Goal: Task Accomplishment & Management: Manage account settings

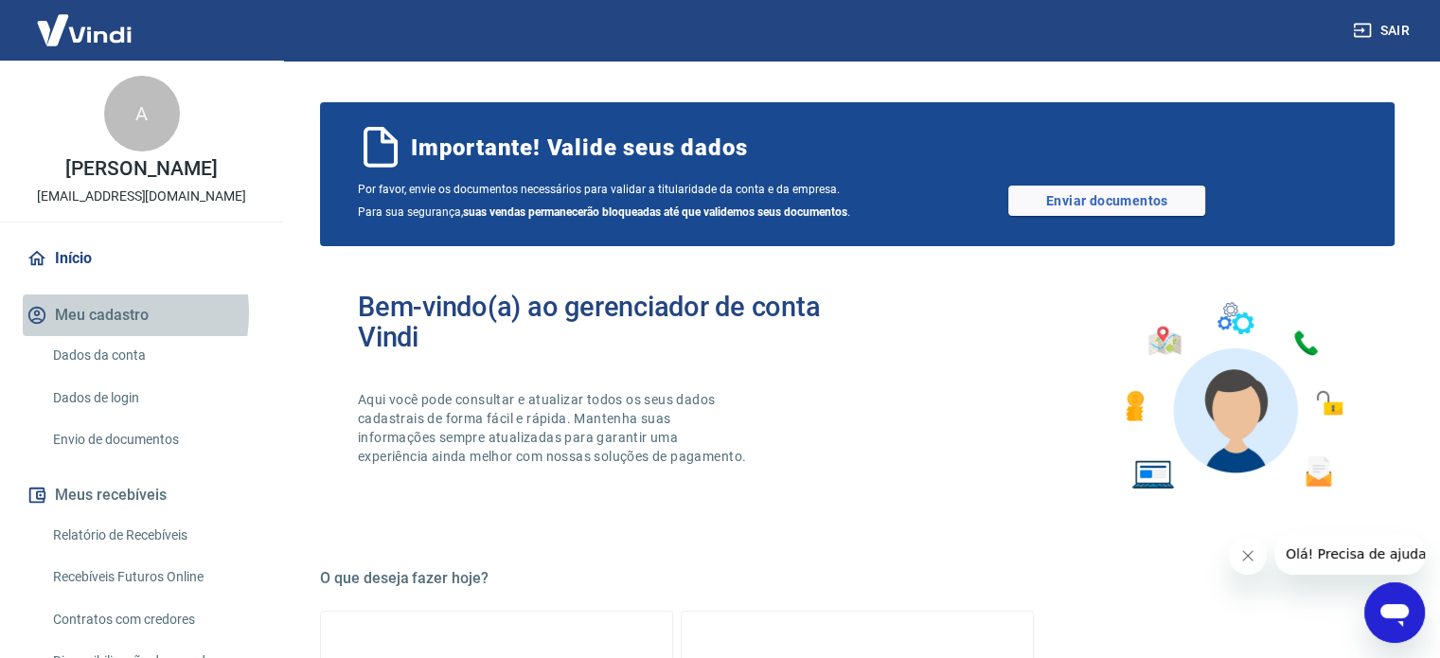
click at [98, 313] on button "Meu cadastro" at bounding box center [142, 315] width 238 height 42
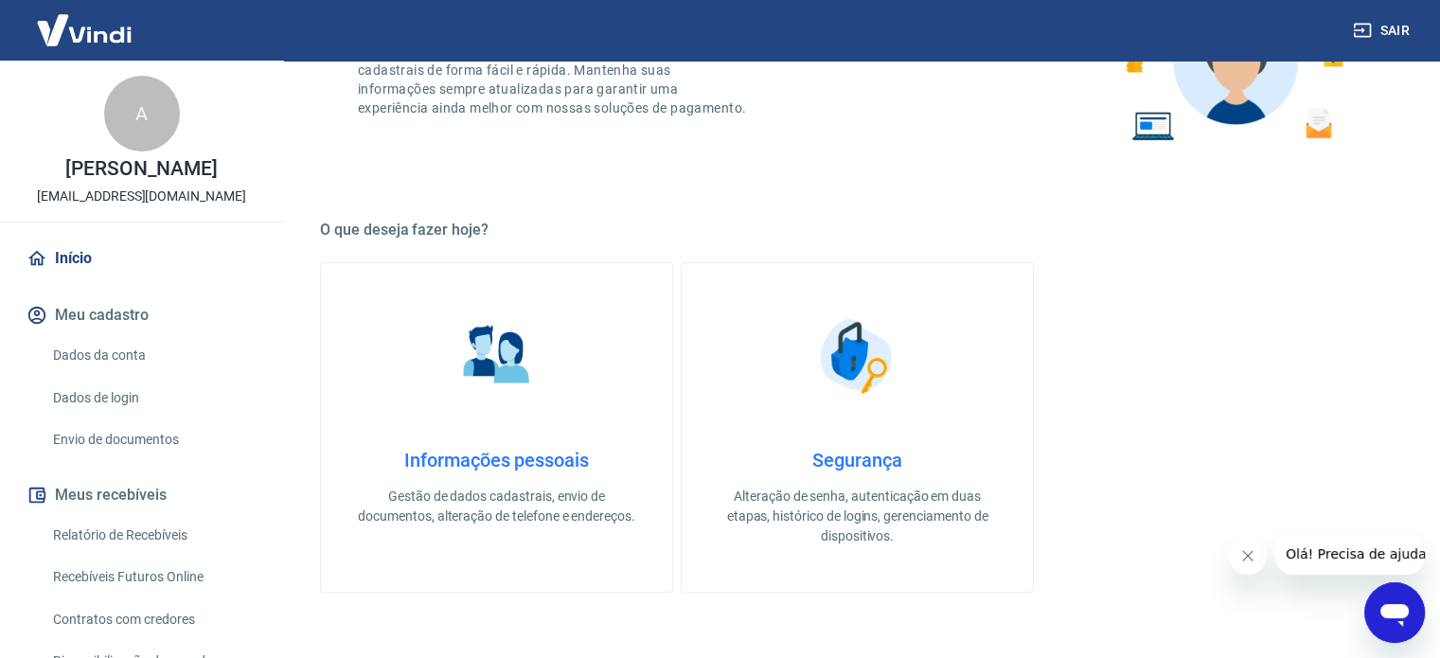
scroll to position [379, 0]
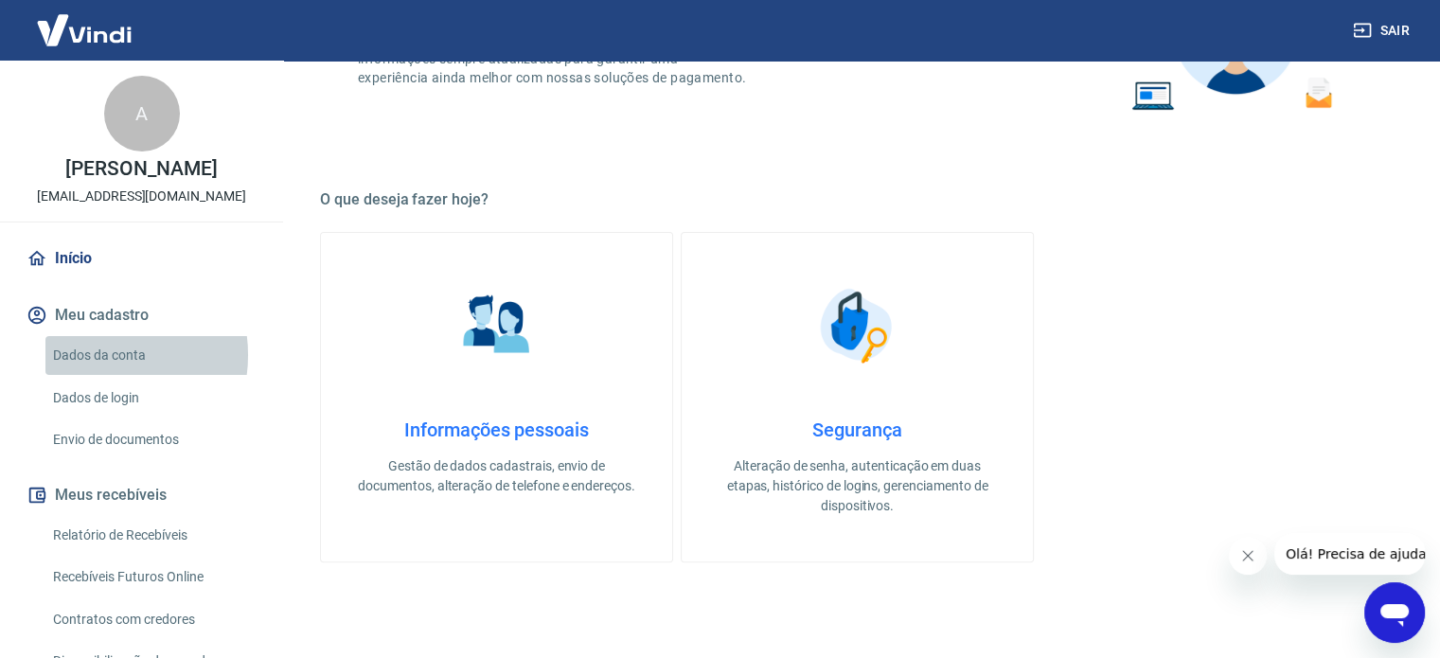
click at [94, 355] on link "Dados da conta" at bounding box center [152, 355] width 215 height 39
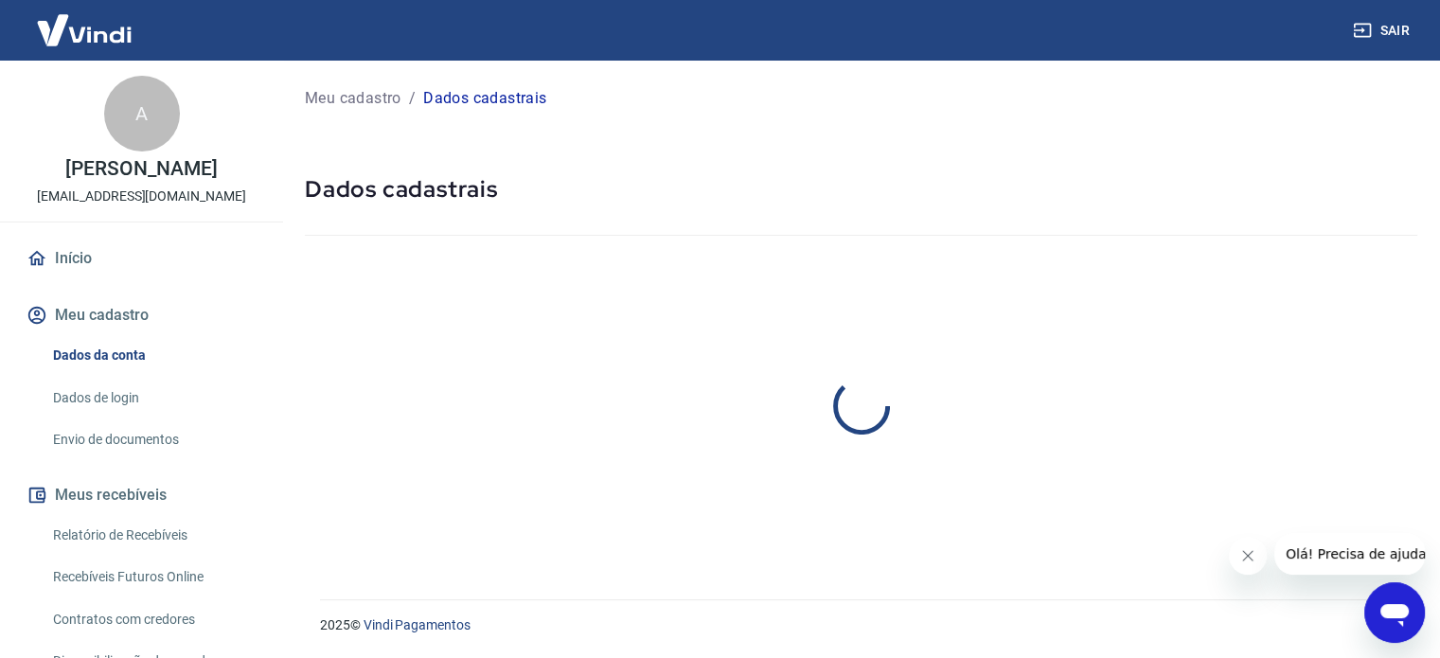
select select "SP"
select select "business"
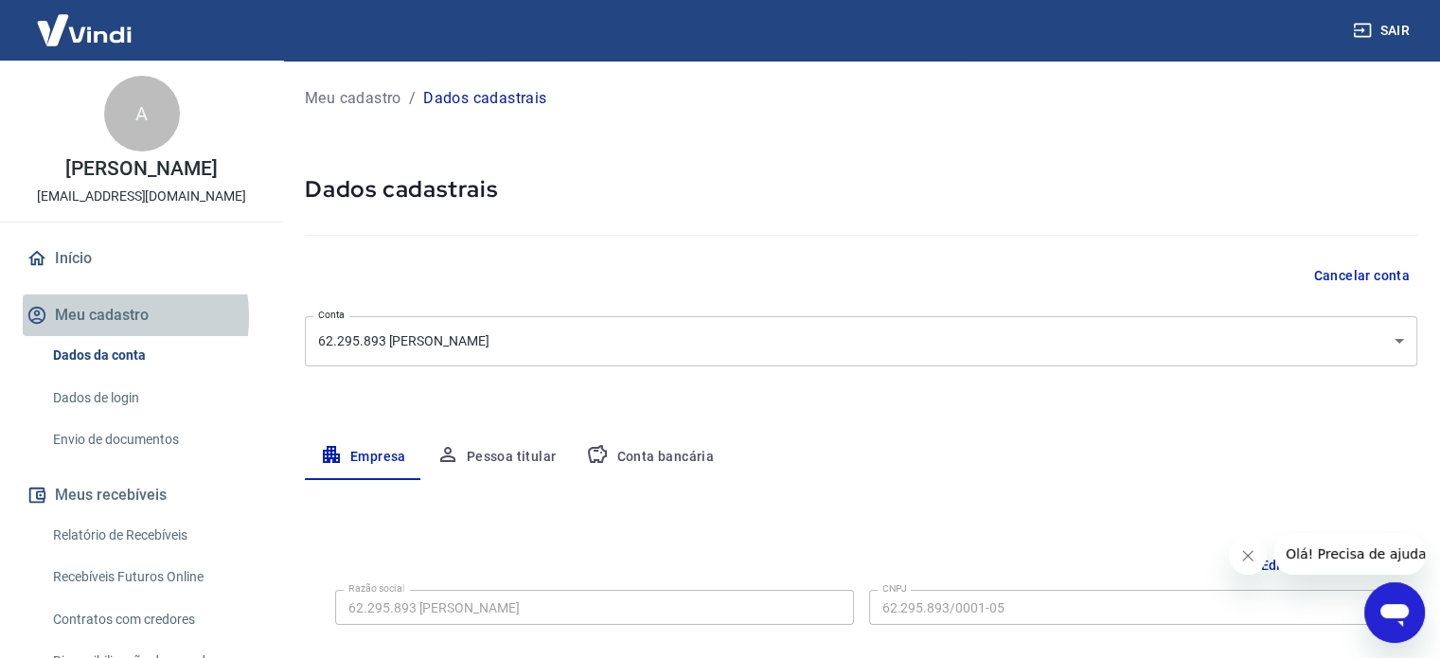
click at [86, 317] on button "Meu cadastro" at bounding box center [142, 315] width 238 height 42
click at [133, 126] on div "A" at bounding box center [142, 114] width 76 height 76
click at [114, 309] on button "Meu cadastro" at bounding box center [142, 315] width 238 height 42
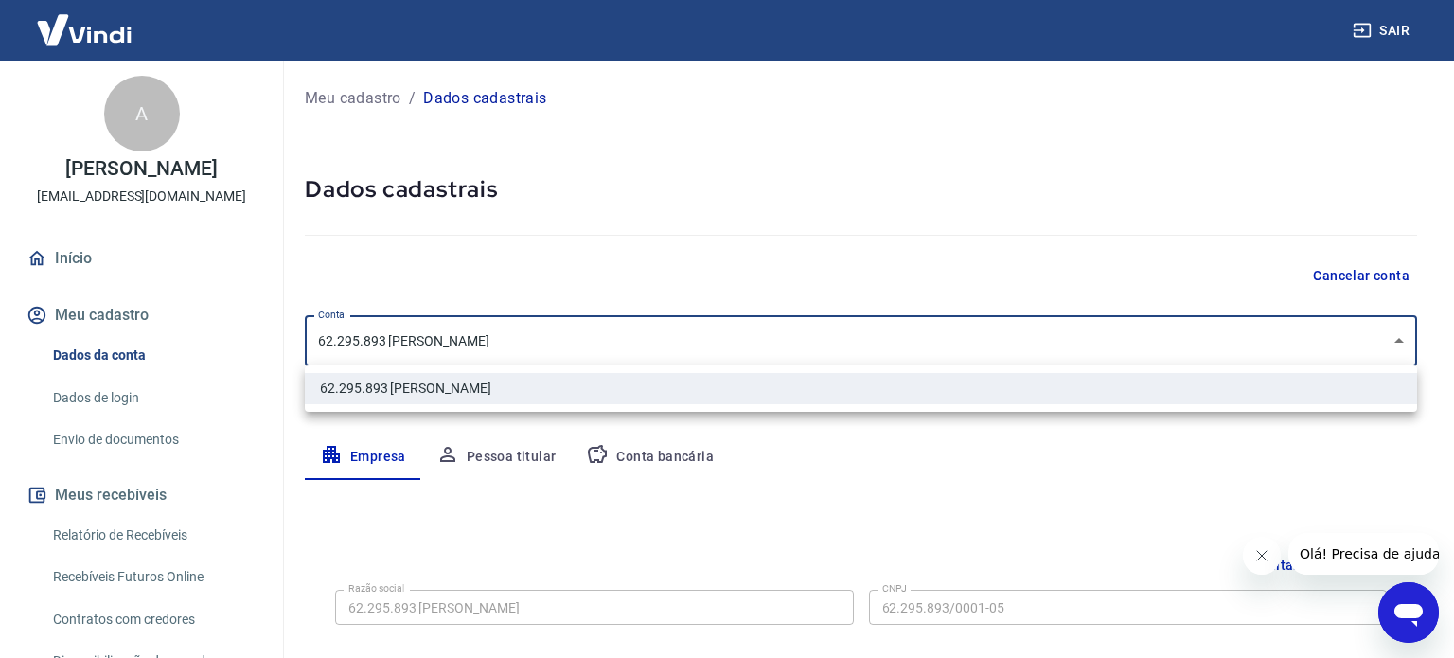
click at [1397, 338] on body "Sair A Alessandro Magno Ferraz admin@kitsite.com.br Início Meu cadastro Dados d…" at bounding box center [727, 329] width 1454 height 658
click at [1397, 338] on div at bounding box center [727, 329] width 1454 height 658
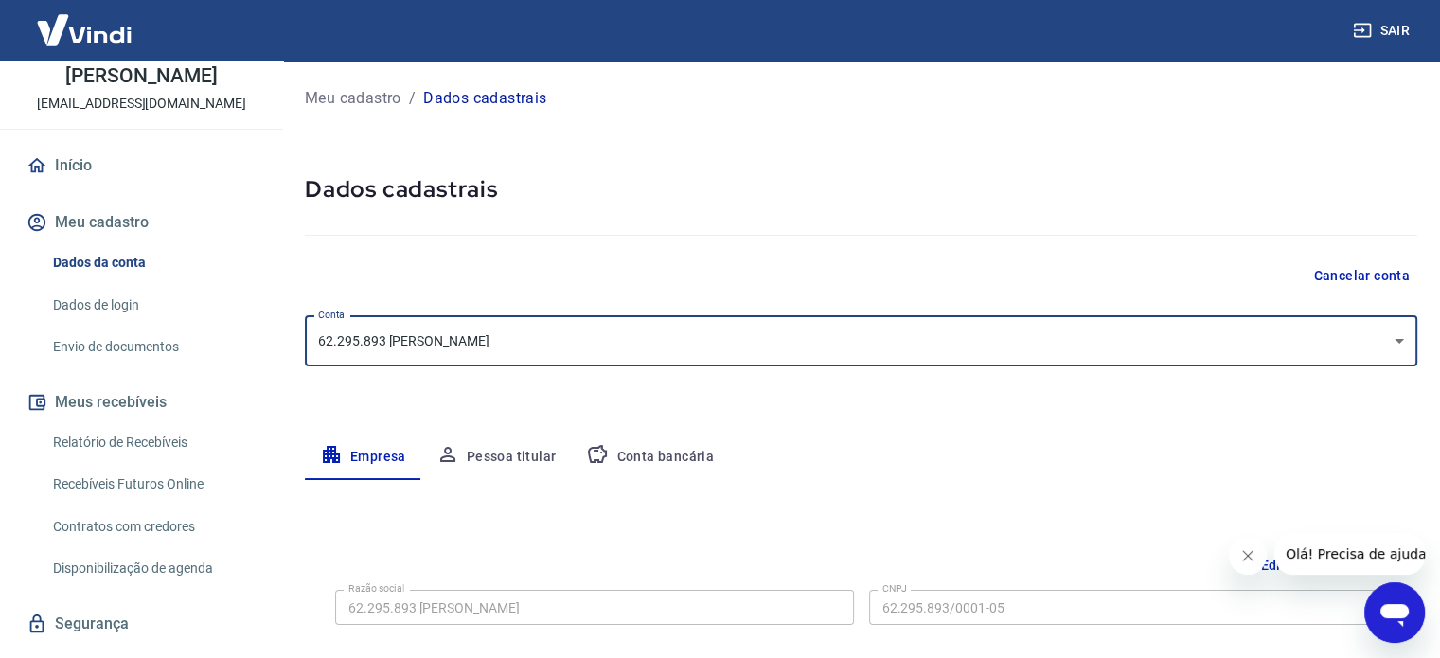
scroll to position [95, 0]
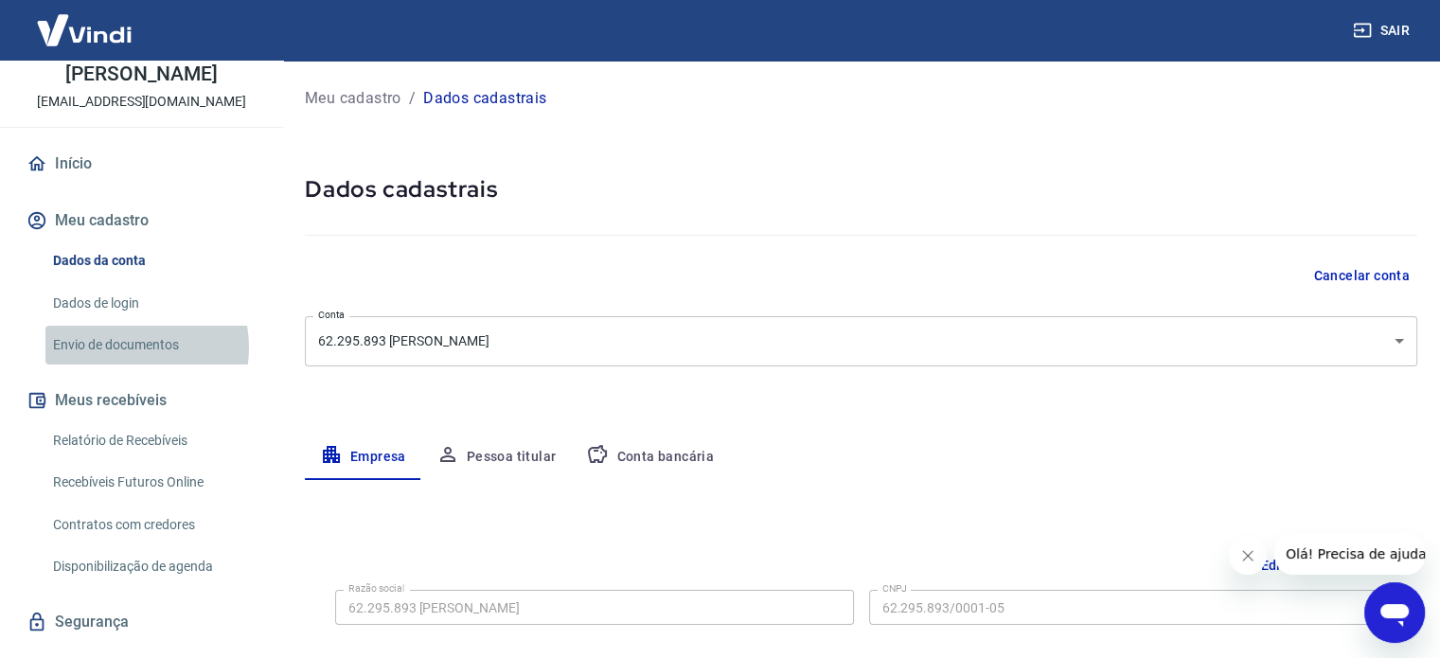
click at [121, 347] on link "Envio de documentos" at bounding box center [152, 345] width 215 height 39
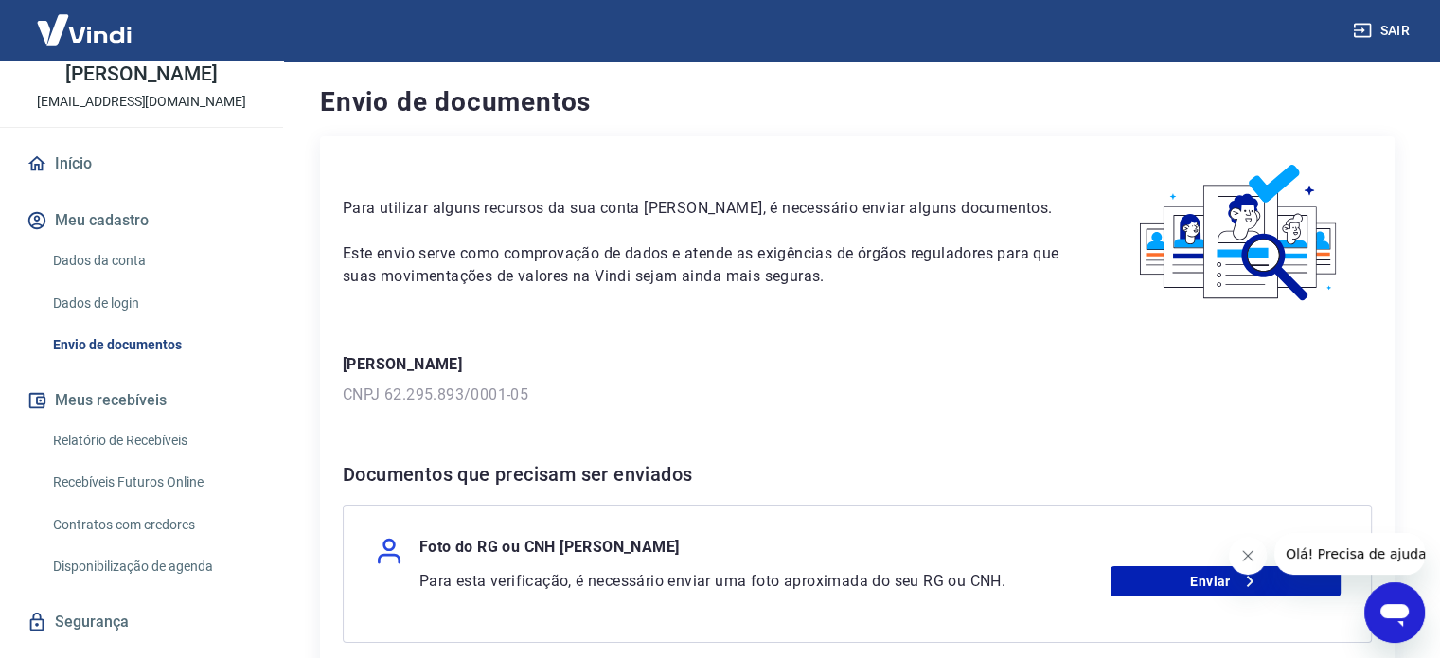
click at [95, 33] on img at bounding box center [84, 30] width 123 height 58
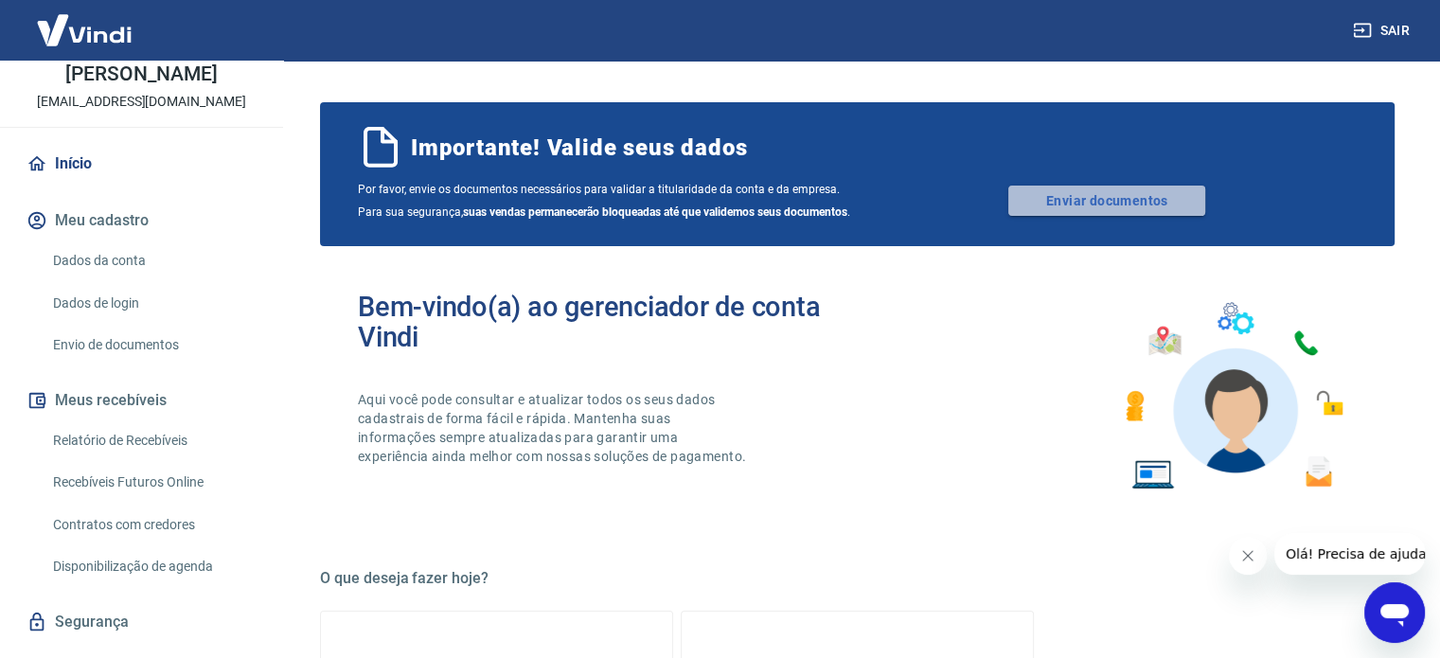
click at [1099, 204] on link "Enviar documentos" at bounding box center [1106, 201] width 197 height 30
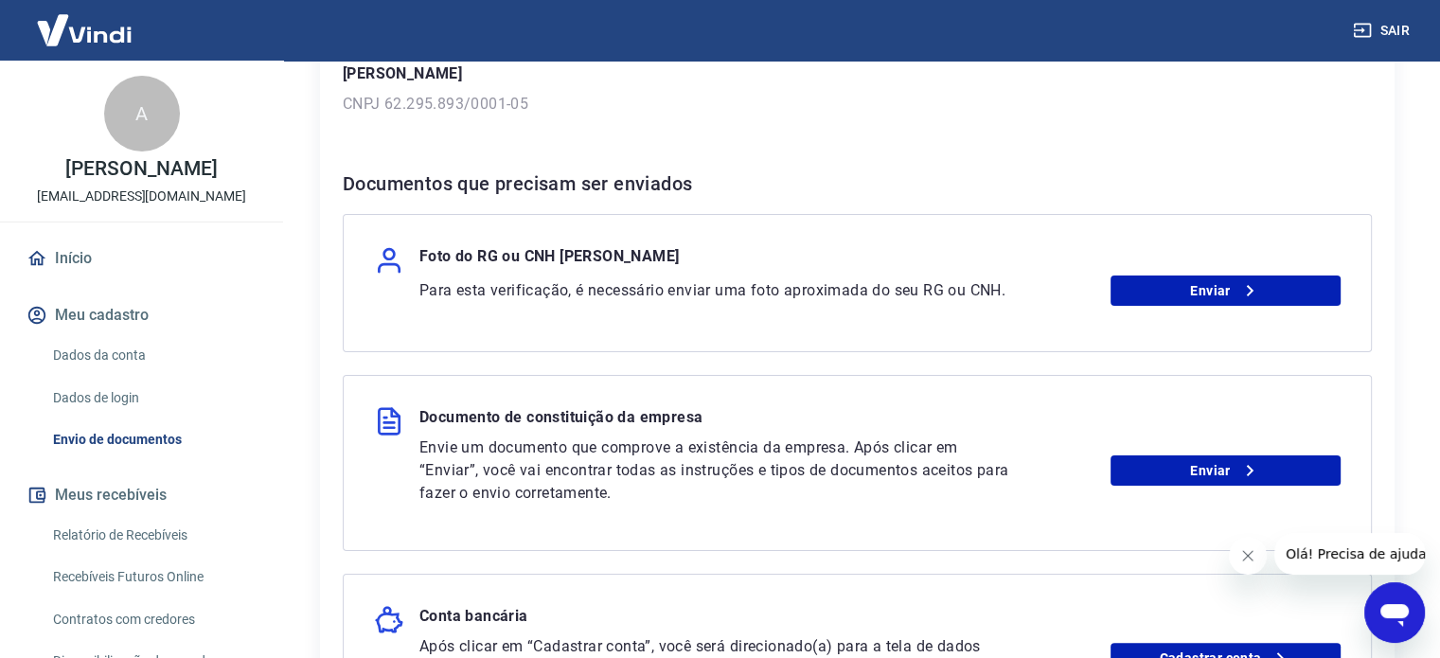
scroll to position [284, 0]
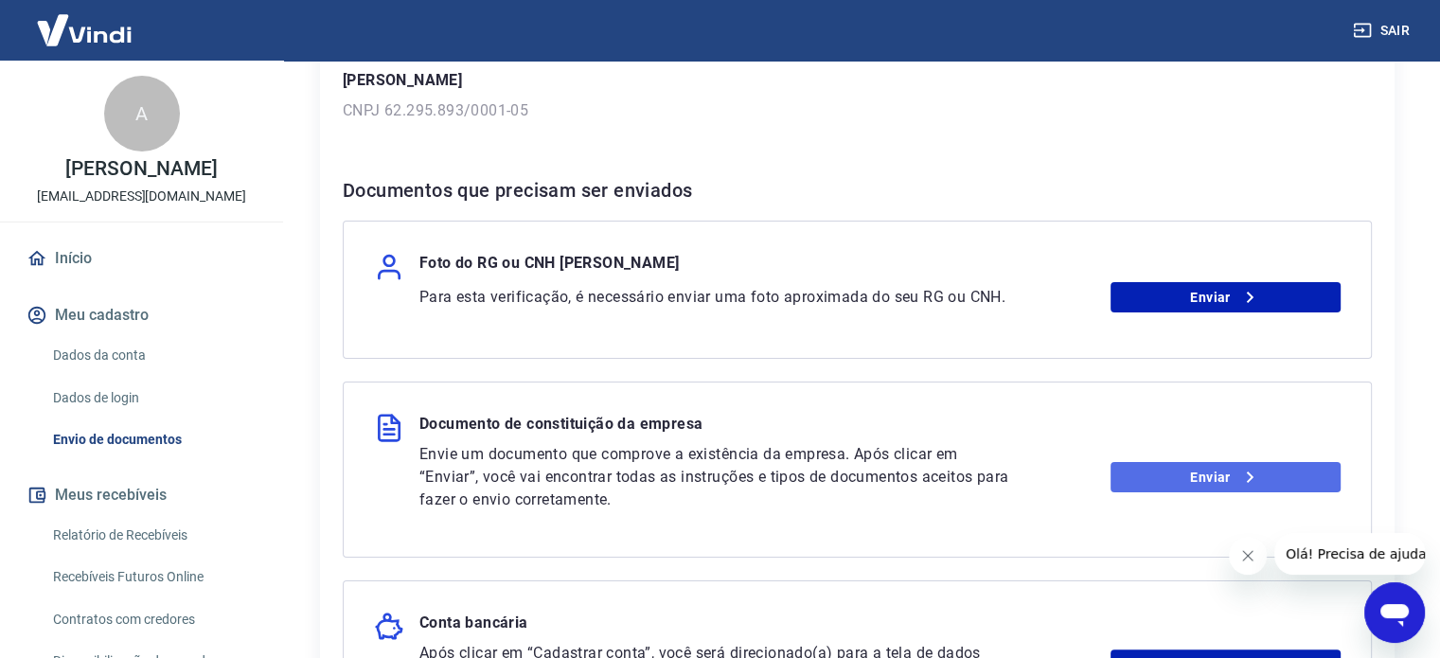
click at [1163, 478] on link "Enviar" at bounding box center [1226, 477] width 230 height 30
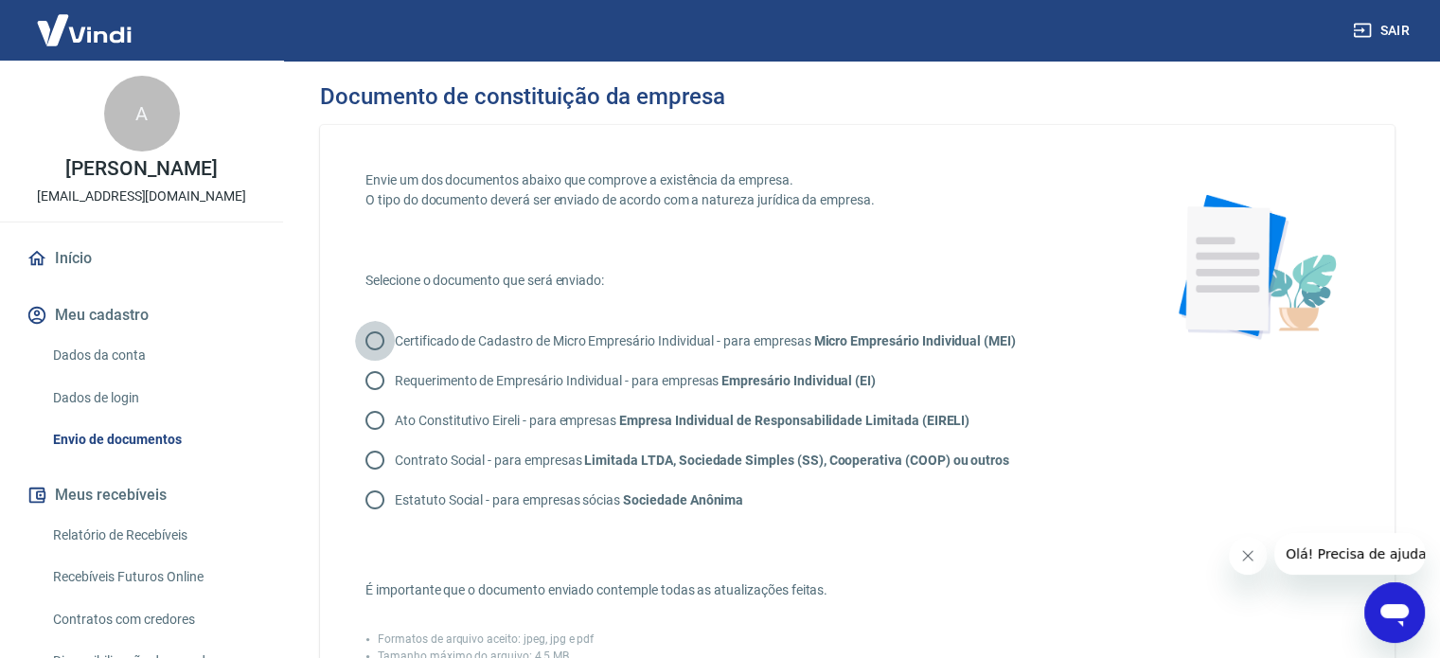
click at [365, 335] on input "Certificado de Cadastro de Micro Empresário Individual - para empresas Micro Em…" at bounding box center [375, 341] width 40 height 40
radio input "true"
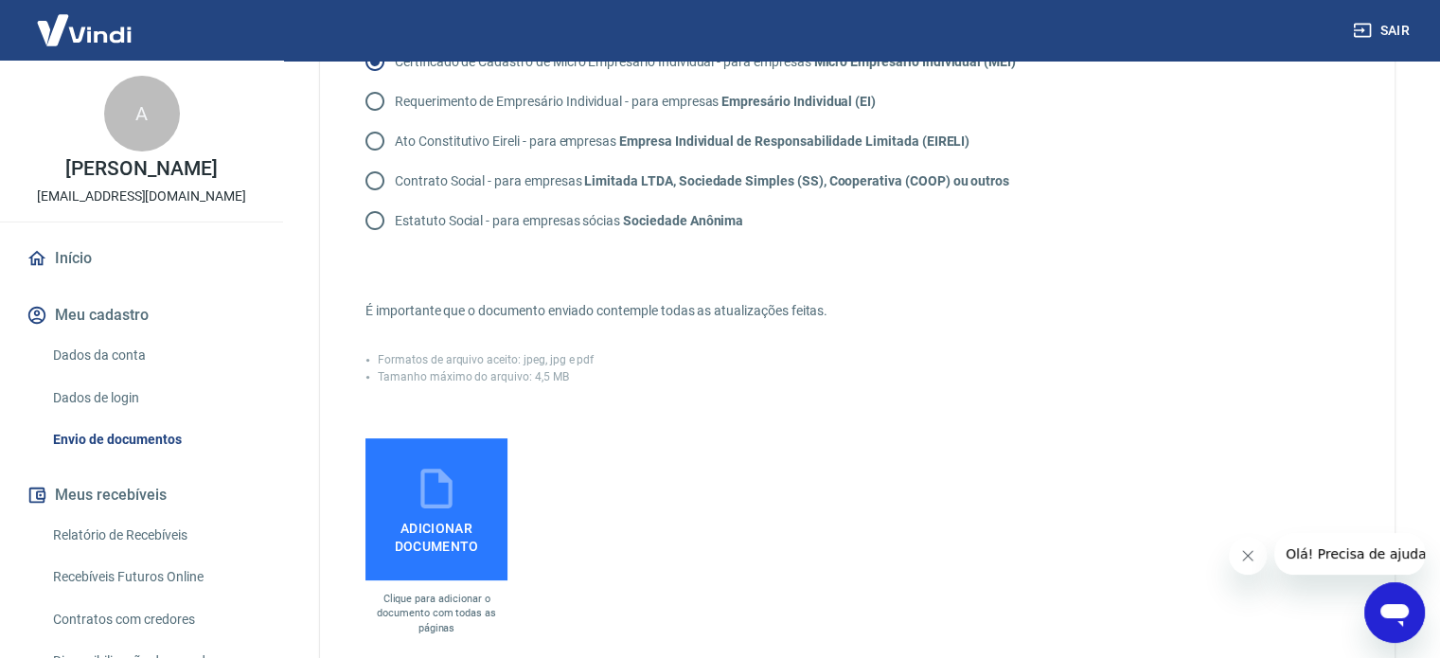
scroll to position [284, 0]
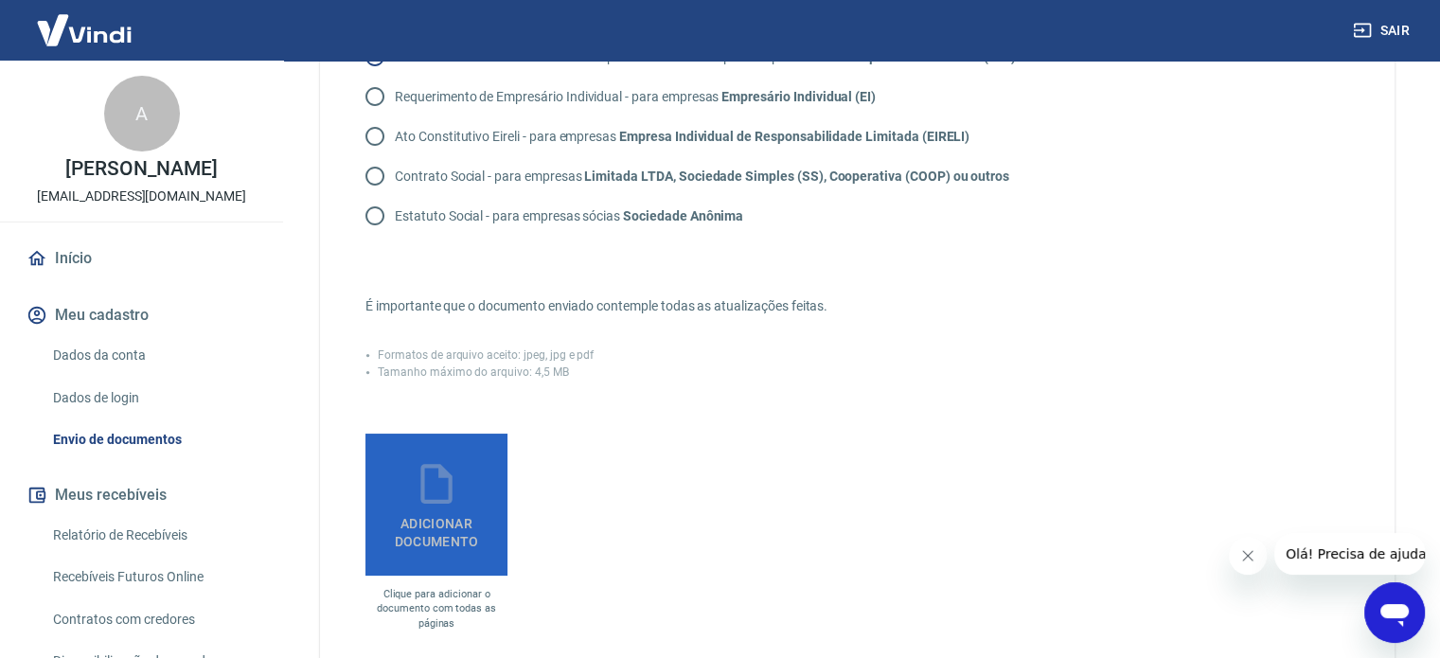
click at [454, 491] on icon at bounding box center [436, 483] width 47 height 47
click at [0, 0] on input "Adicionar documento" at bounding box center [0, 0] width 0 height 0
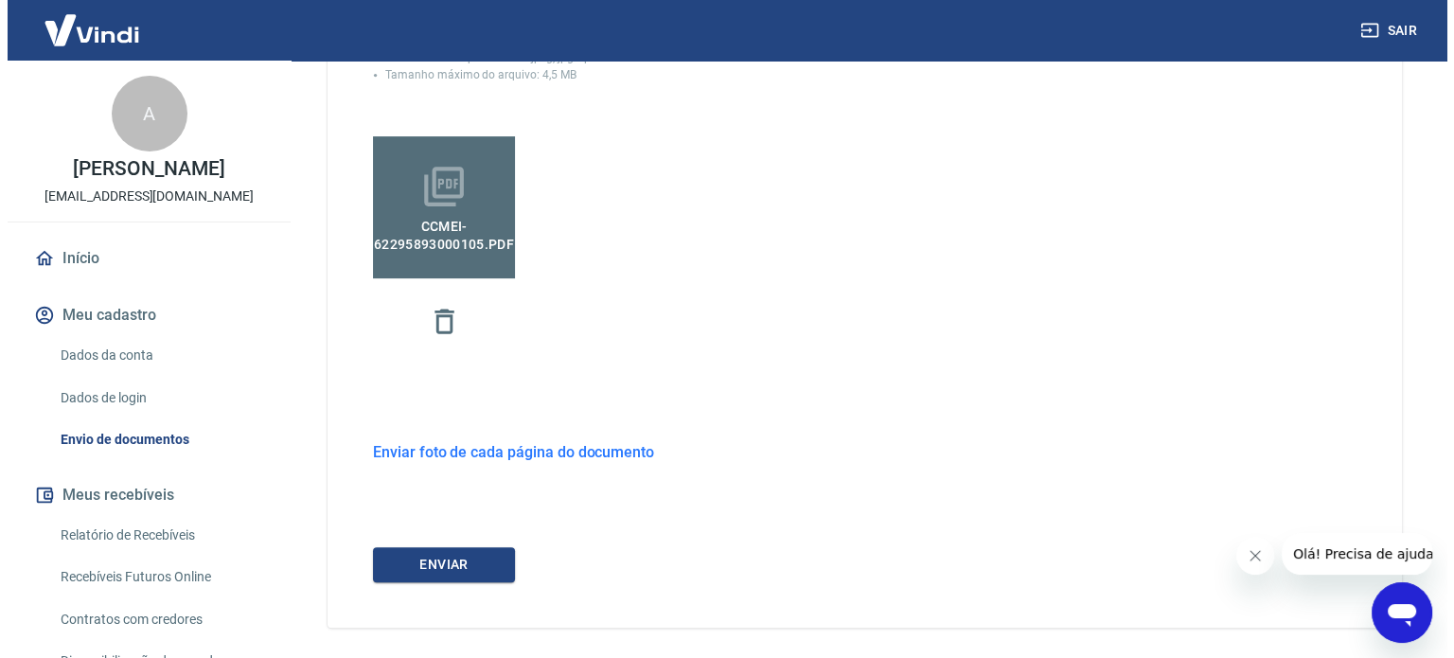
scroll to position [654, 0]
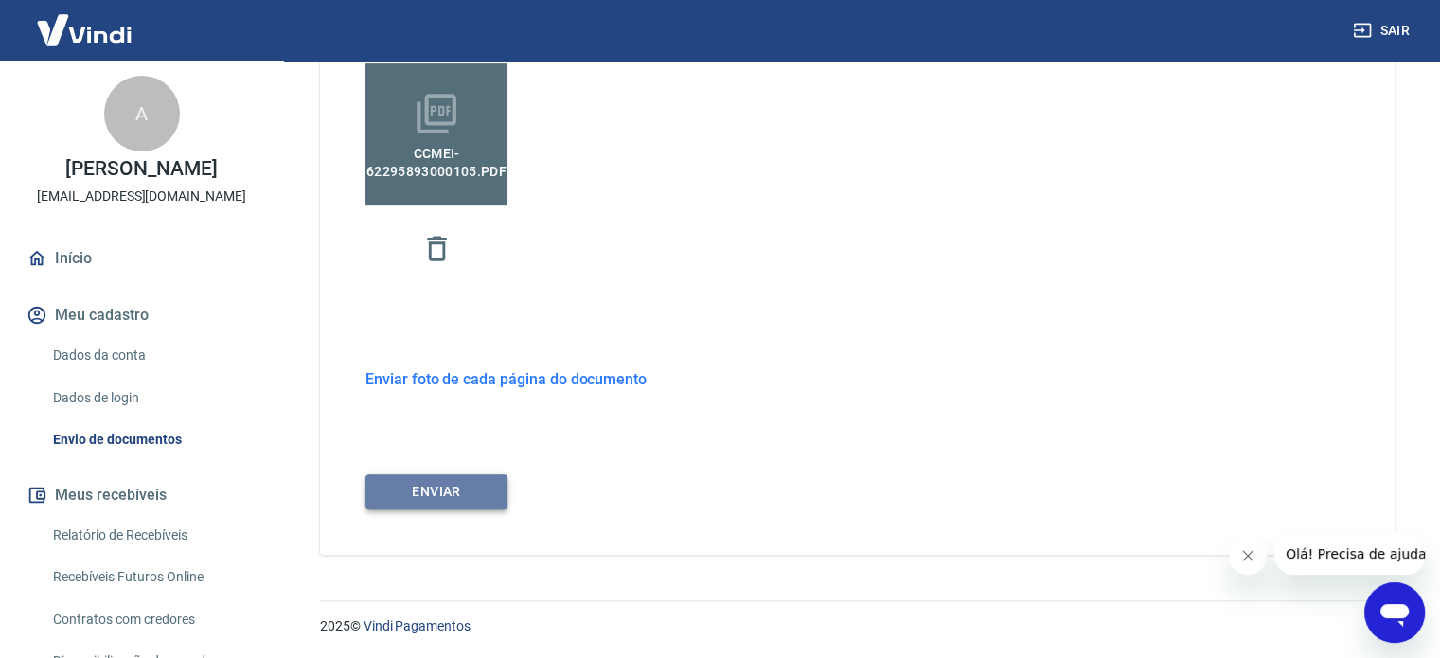
click at [472, 485] on button "ENVIAR" at bounding box center [436, 491] width 142 height 35
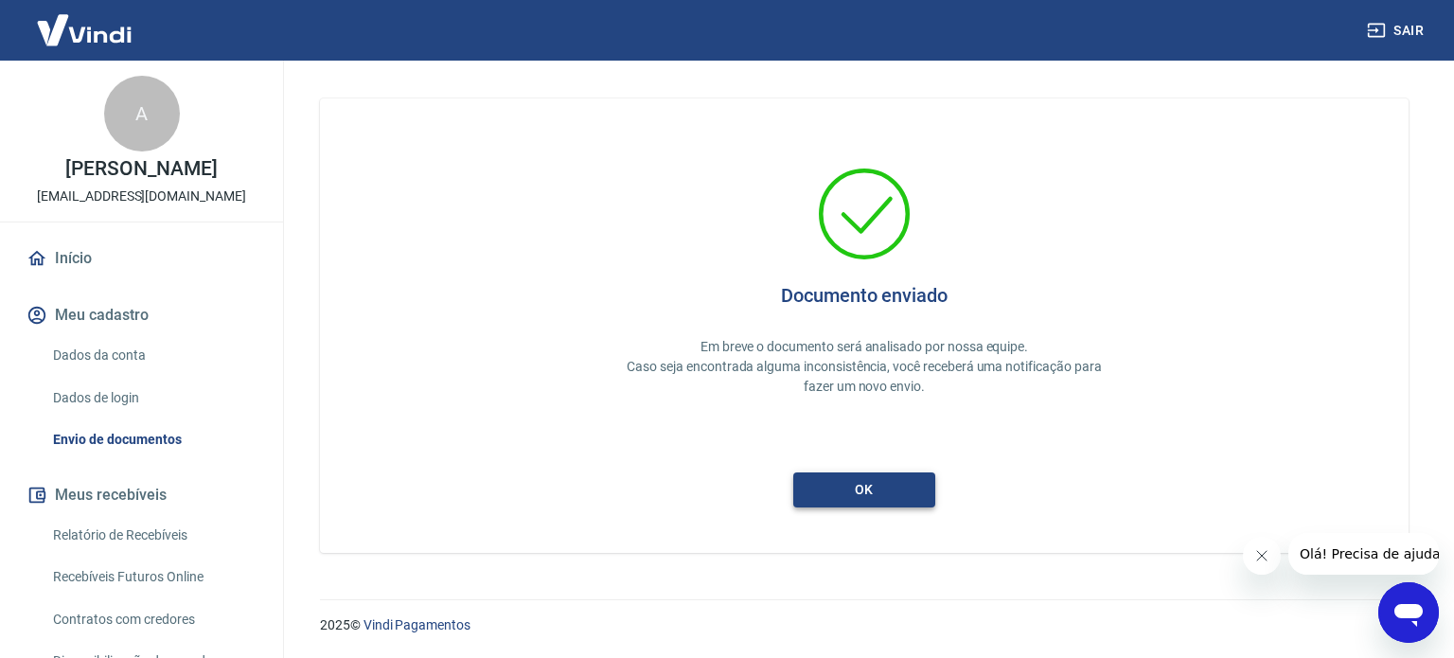
click at [843, 503] on button "ok" at bounding box center [864, 489] width 142 height 35
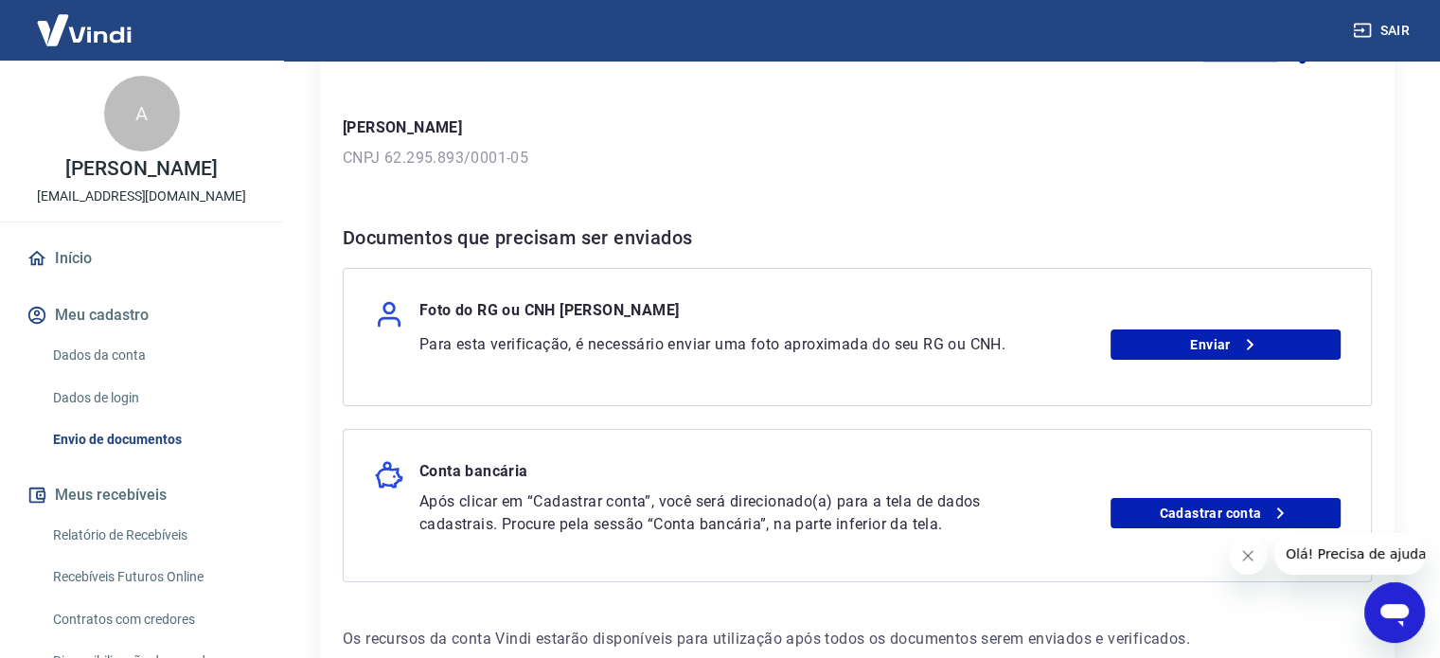
scroll to position [284, 0]
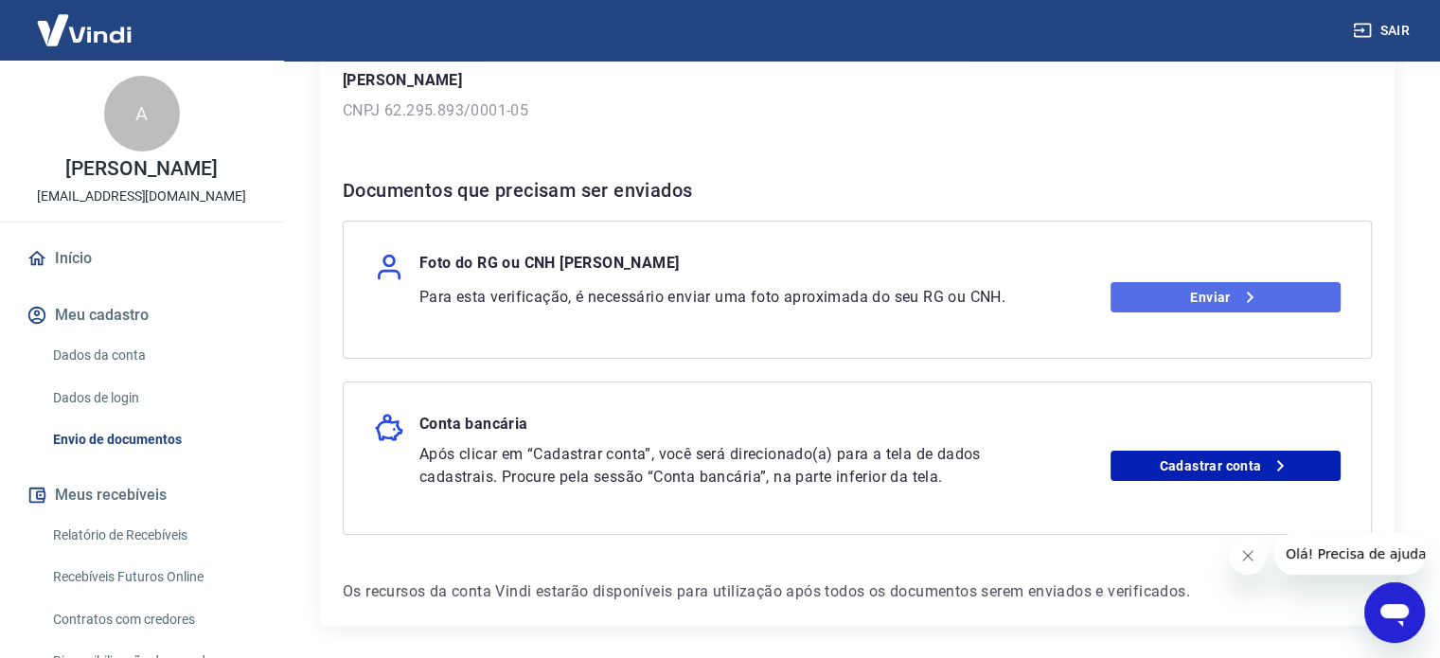
click at [1249, 296] on icon at bounding box center [1249, 297] width 23 height 23
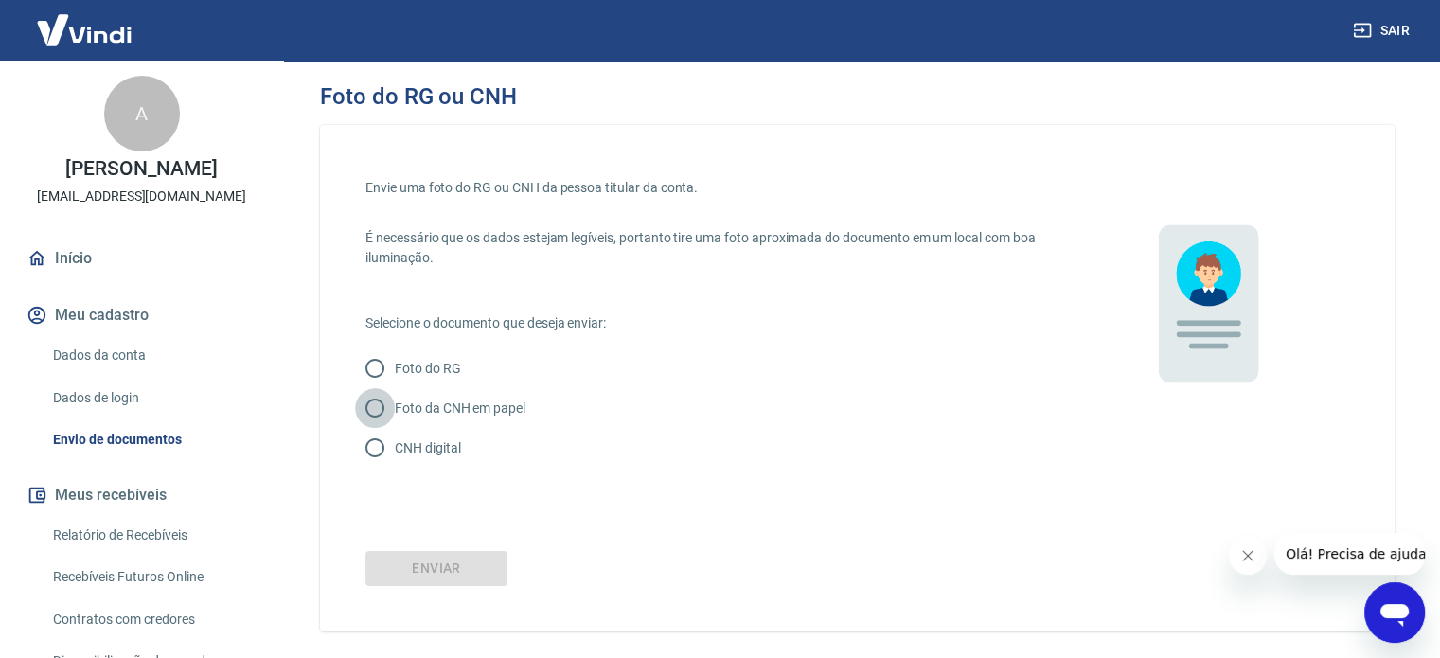
click at [372, 408] on input "Foto da CNH em papel" at bounding box center [375, 408] width 40 height 40
radio input "true"
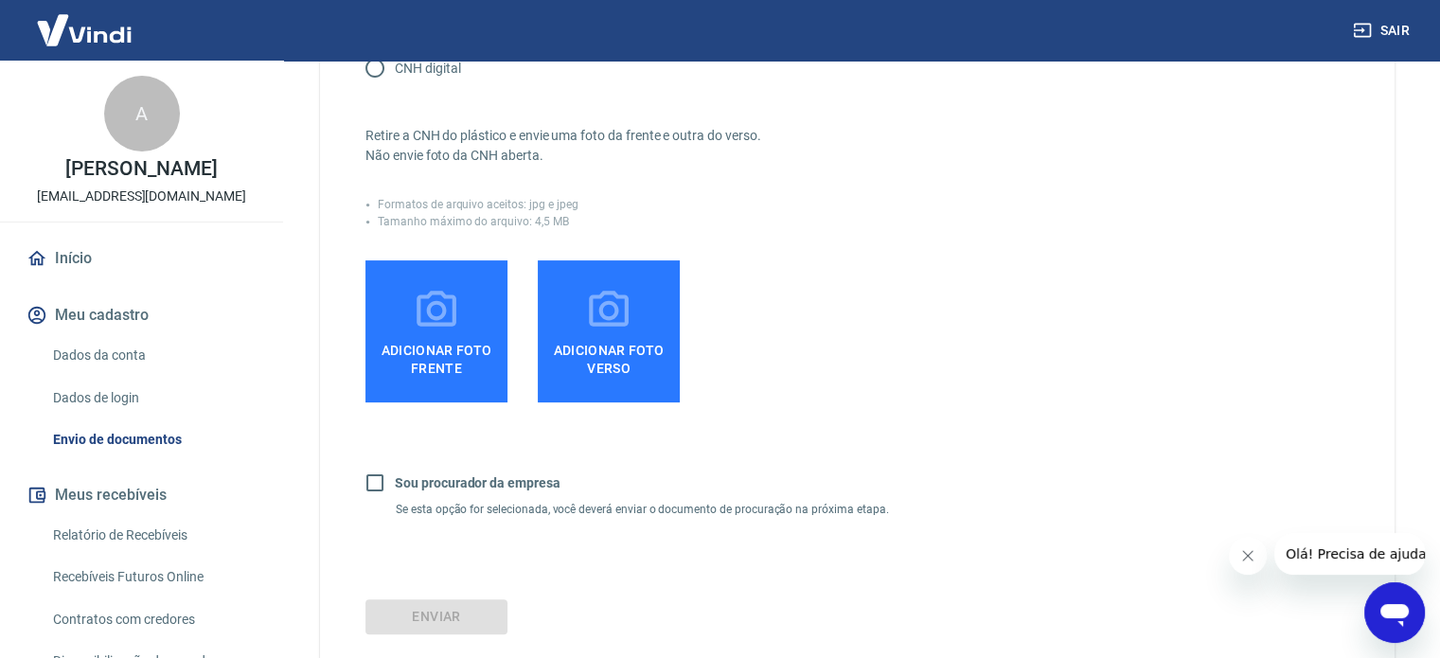
scroll to position [379, 0]
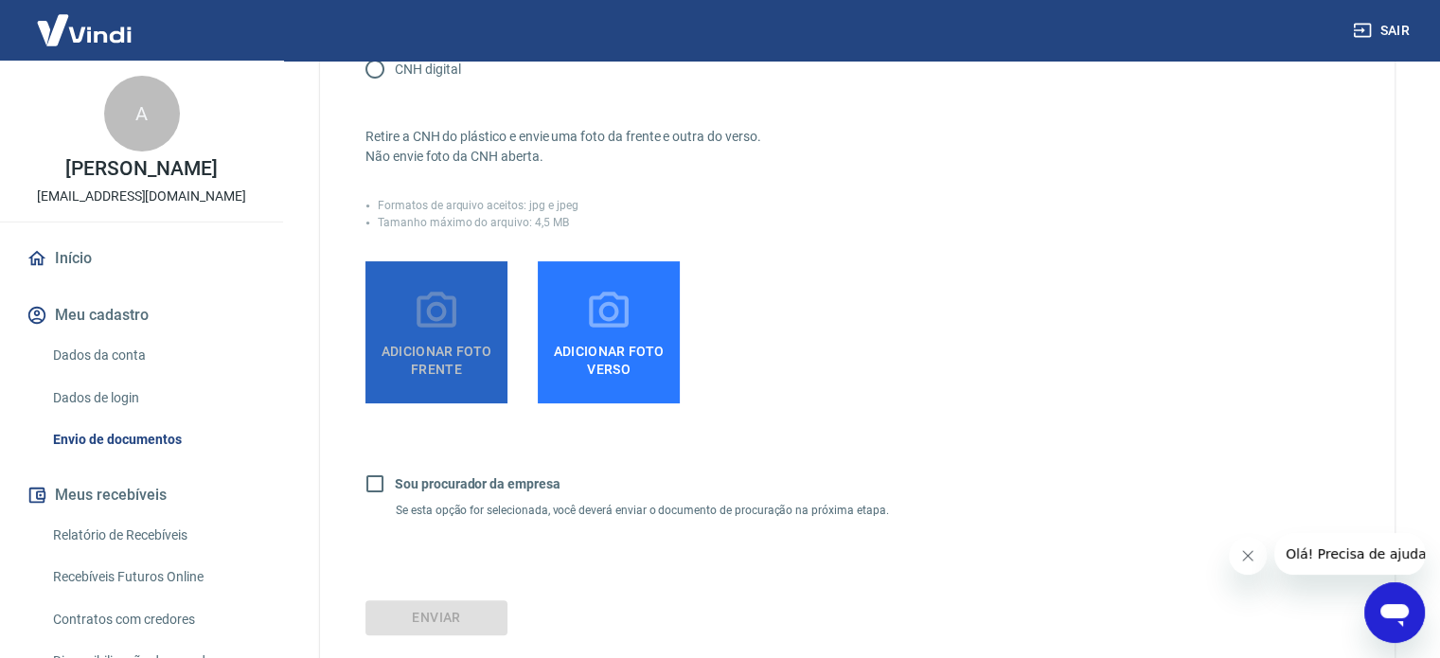
click at [452, 336] on span "Adicionar foto frente" at bounding box center [436, 356] width 127 height 43
click at [0, 0] on input "Adicionar foto frente" at bounding box center [0, 0] width 0 height 0
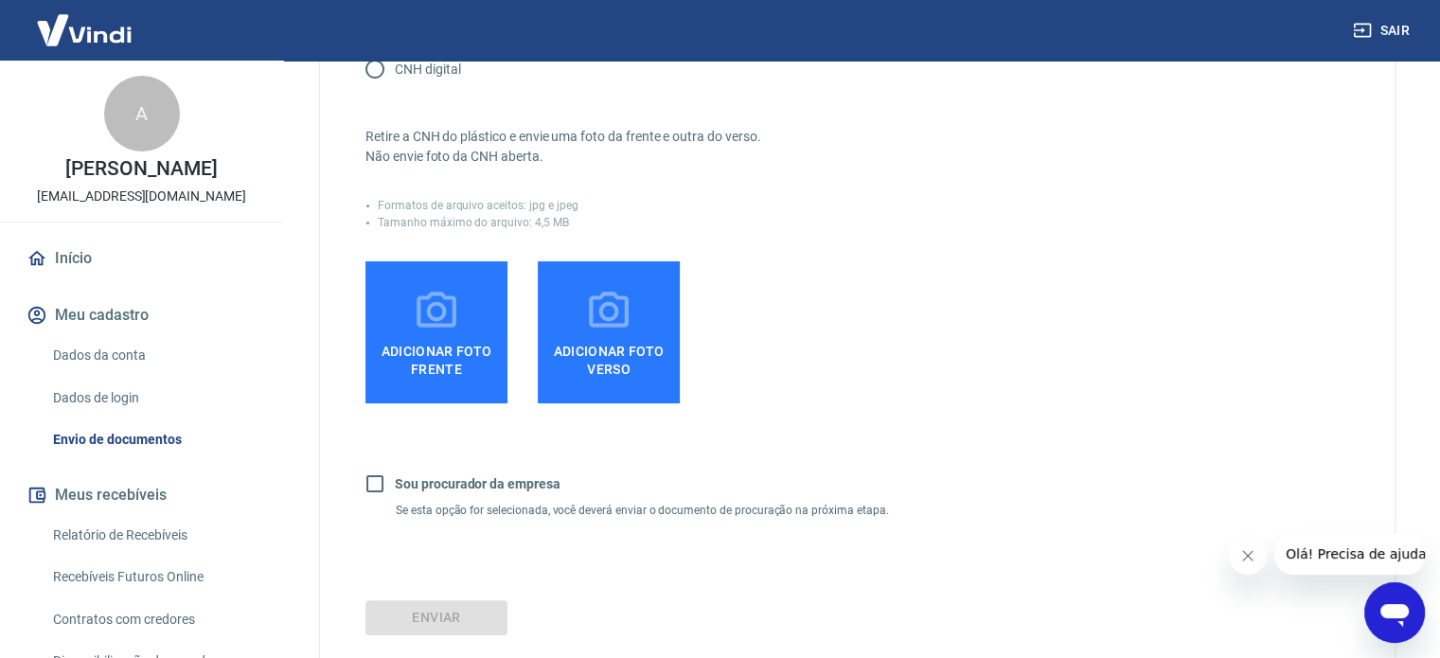
click at [454, 332] on icon at bounding box center [436, 311] width 47 height 47
click at [0, 0] on input "Adicionar foto frente" at bounding box center [0, 0] width 0 height 0
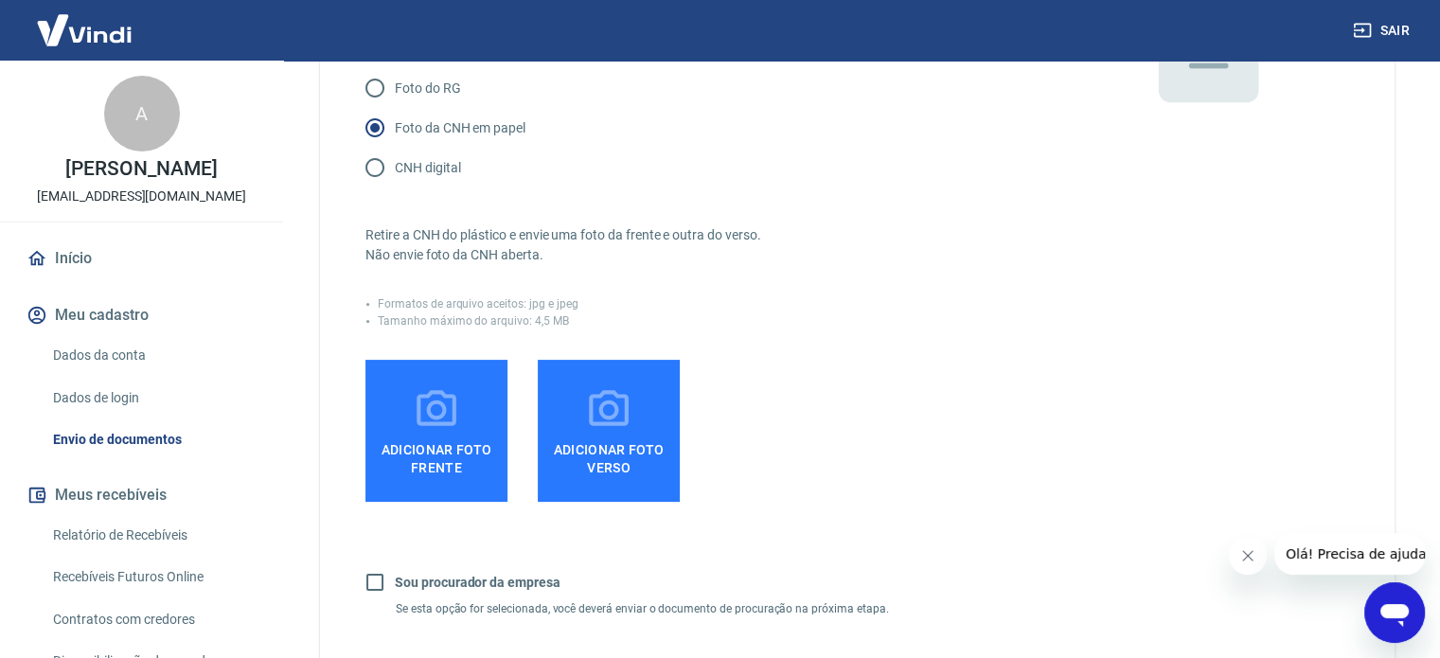
scroll to position [284, 0]
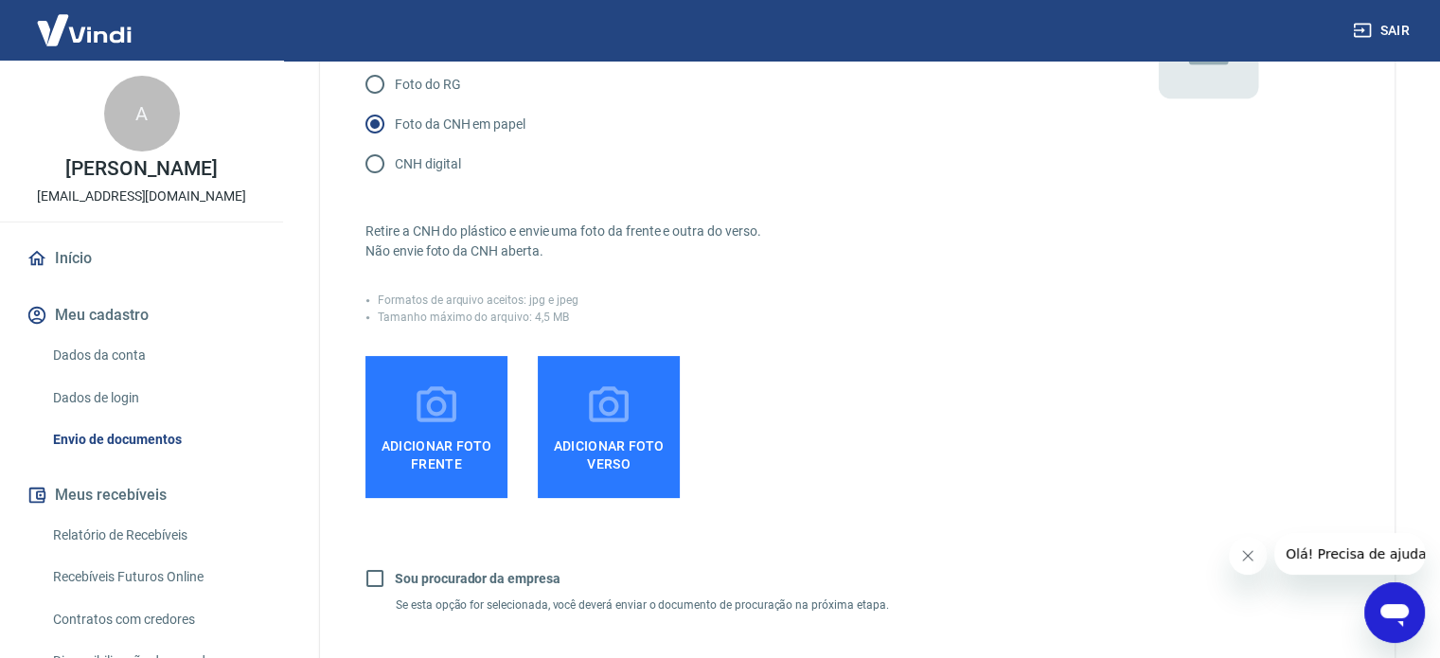
click at [380, 166] on input "CNH digital" at bounding box center [375, 164] width 40 height 40
radio input "true"
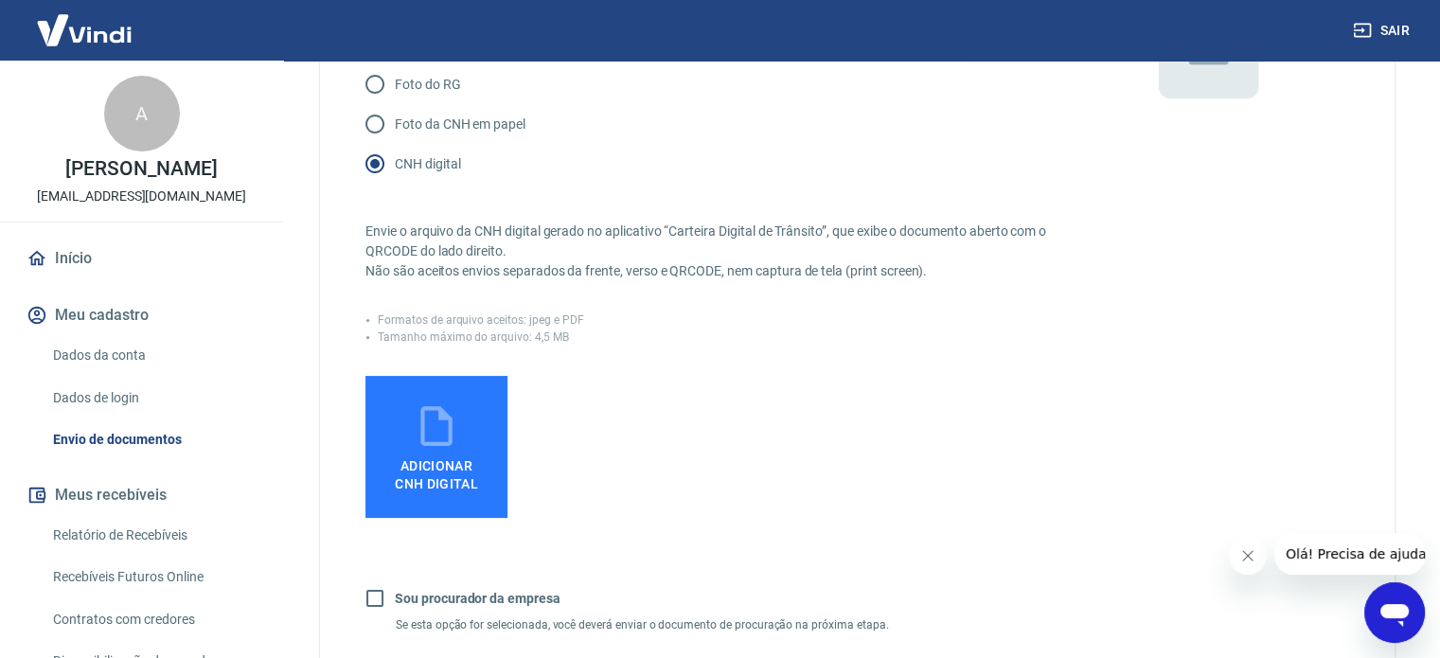
click at [460, 468] on span "Adicionar CNH Digital" at bounding box center [436, 475] width 83 height 34
click at [0, 0] on input "Adicionar CNH Digital" at bounding box center [0, 0] width 0 height 0
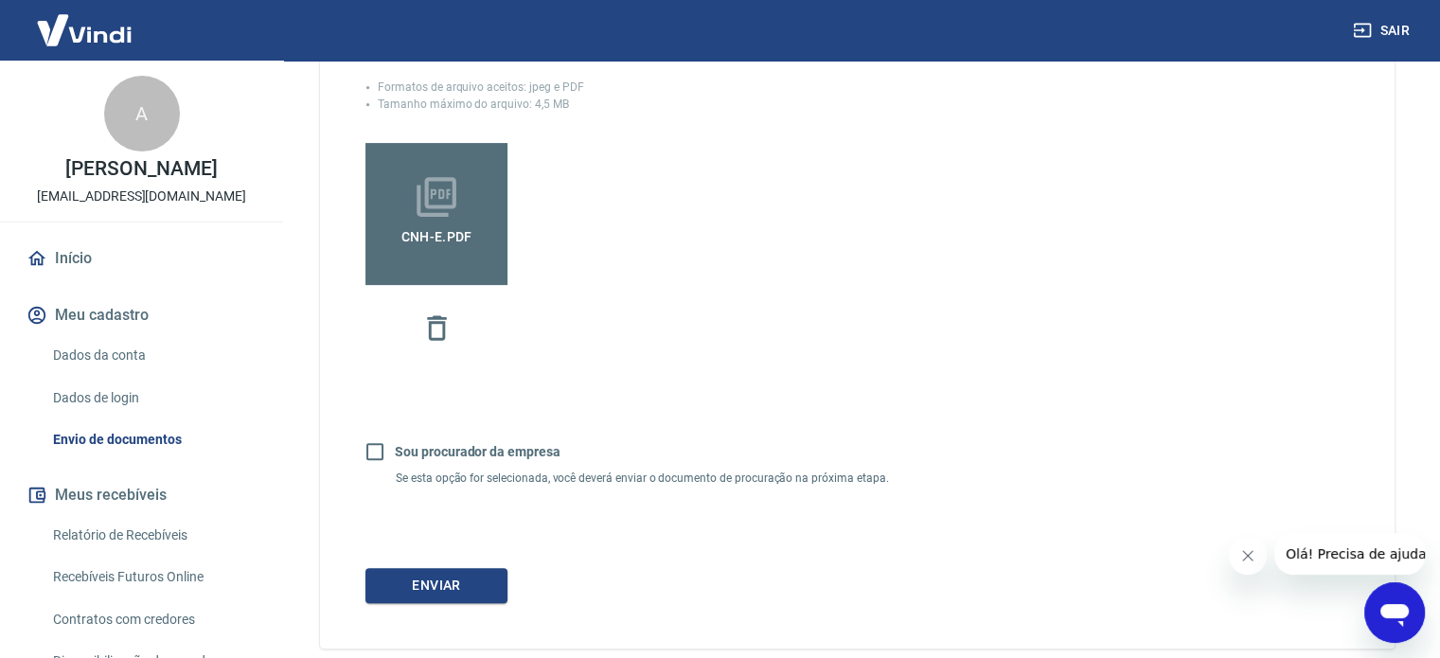
scroll to position [568, 0]
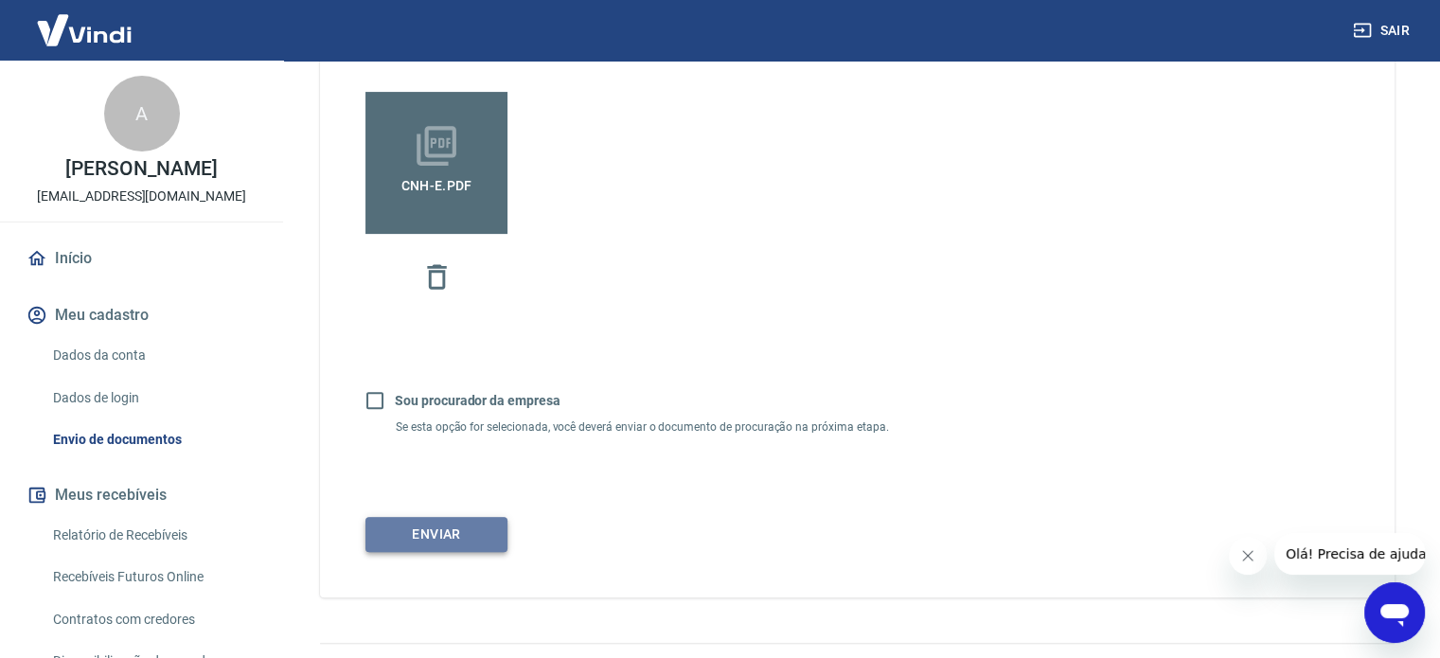
click at [430, 534] on button "Enviar" at bounding box center [436, 534] width 142 height 35
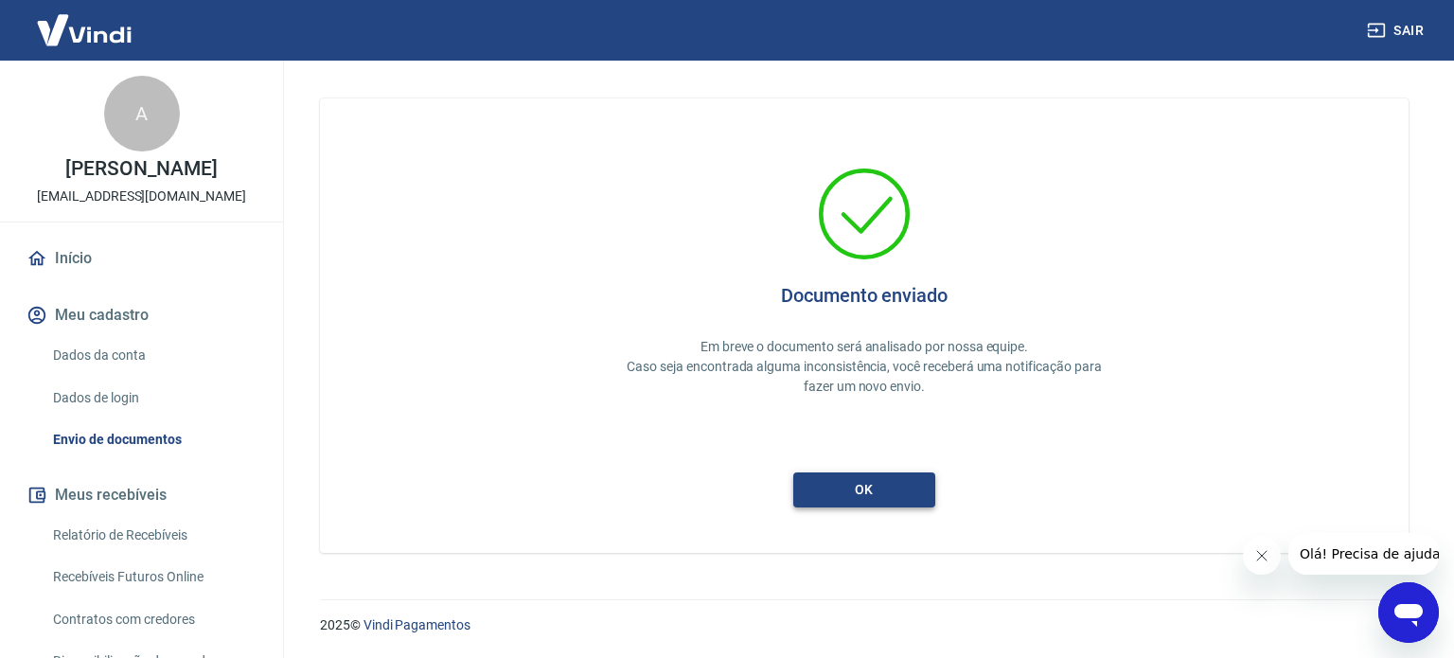
click at [842, 484] on button "ok" at bounding box center [864, 489] width 142 height 35
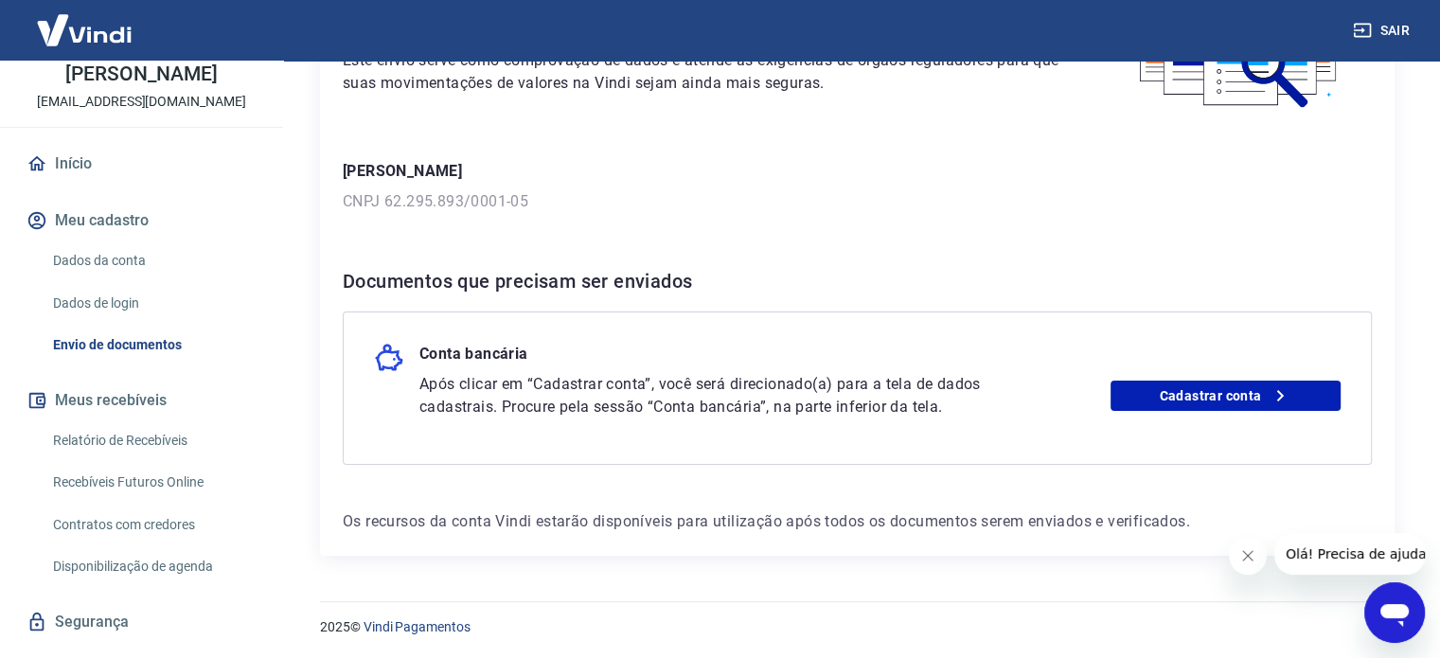
scroll to position [194, 0]
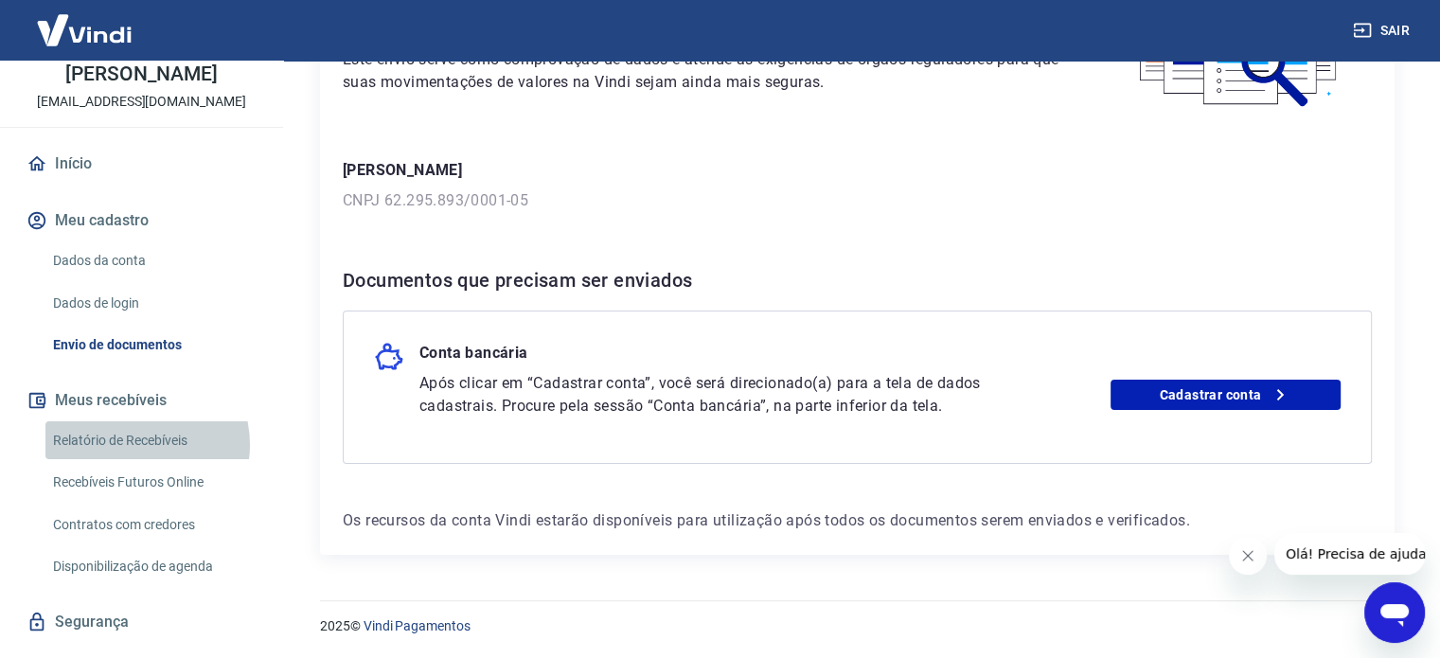
click at [136, 444] on link "Relatório de Recebíveis" at bounding box center [152, 440] width 215 height 39
